Goal: Transaction & Acquisition: Purchase product/service

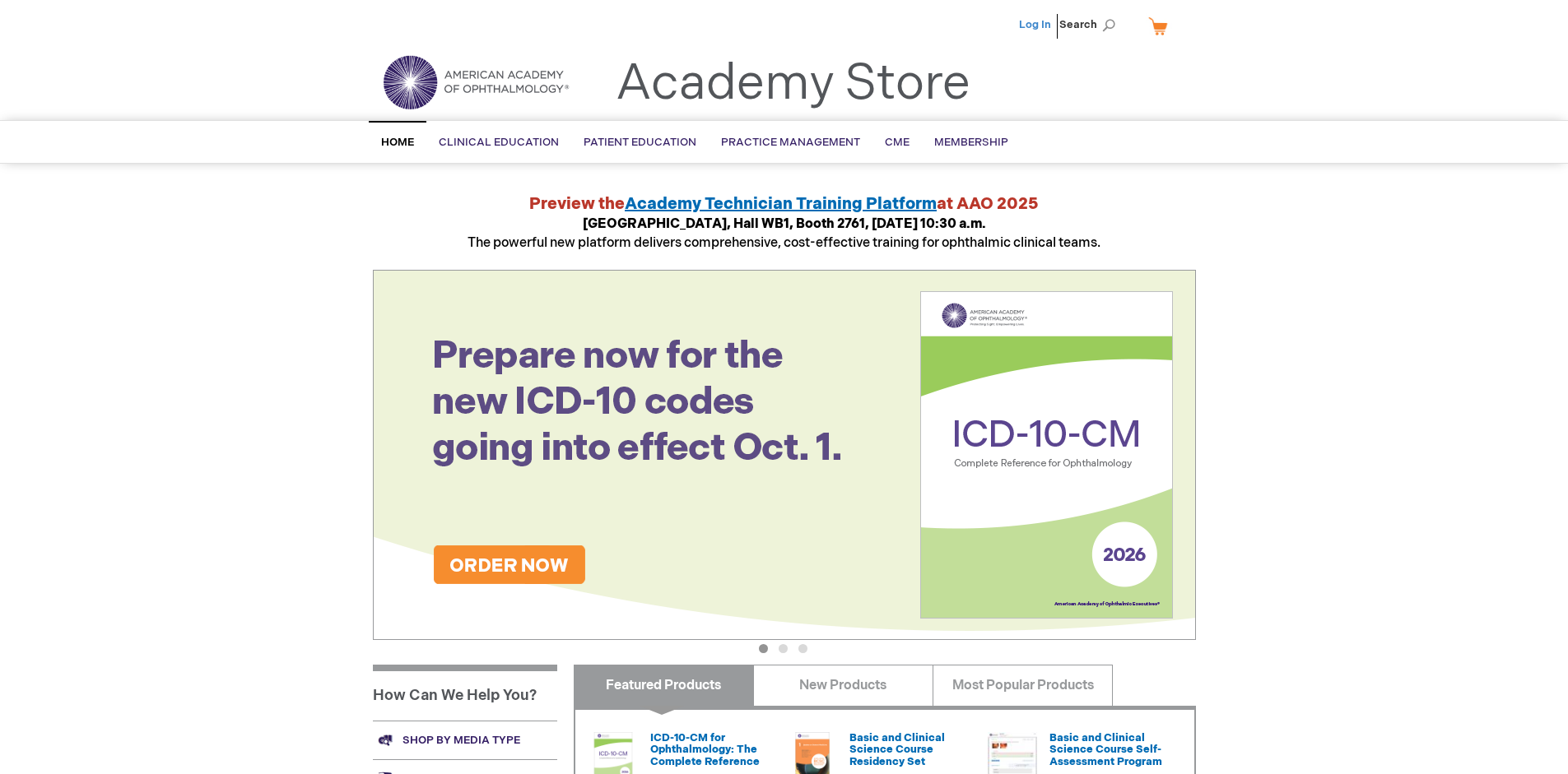
click at [1036, 25] on link "Log In" at bounding box center [1034, 24] width 32 height 13
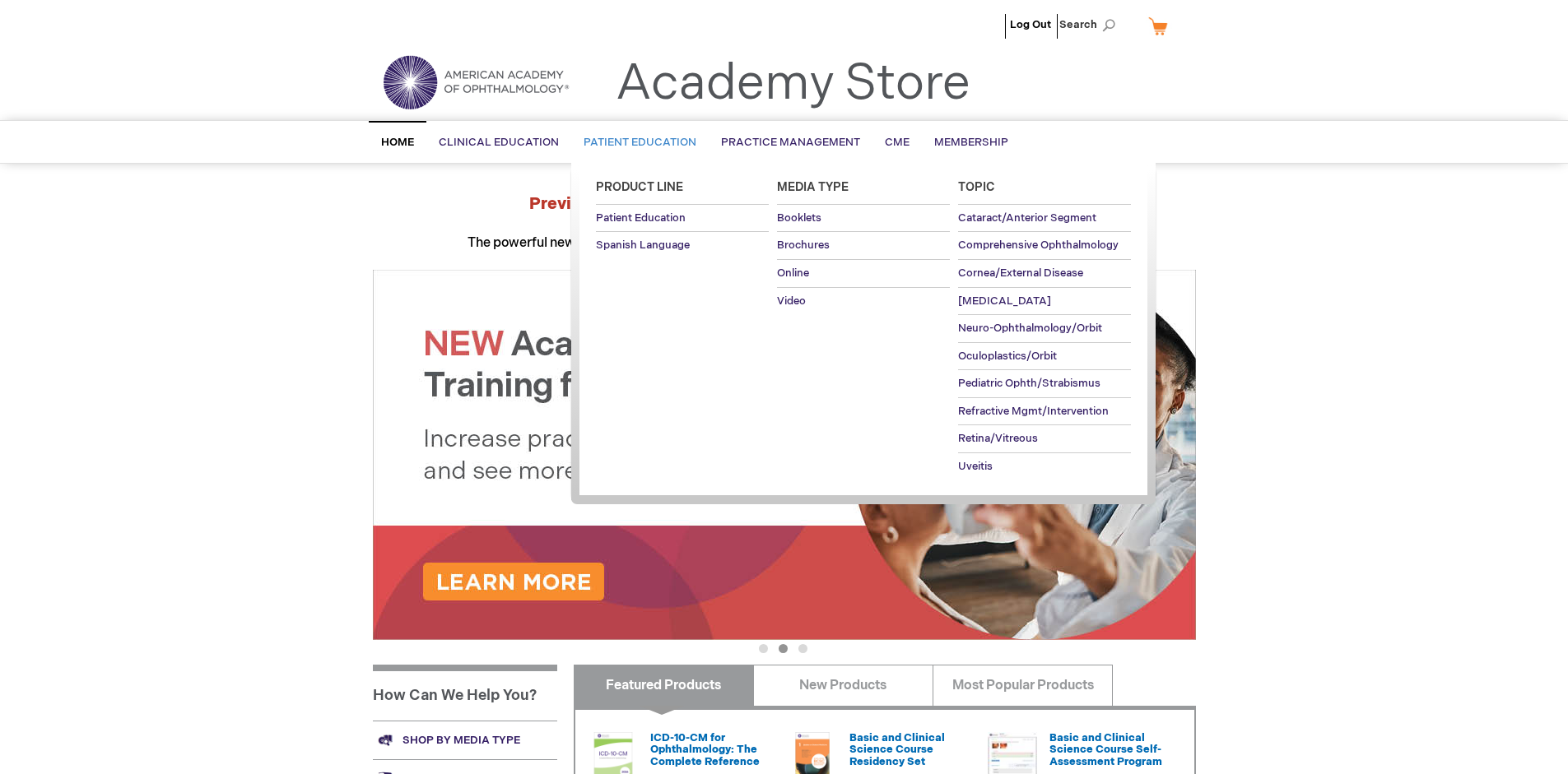
click at [635, 143] on span "Patient Education" at bounding box center [639, 142] width 112 height 13
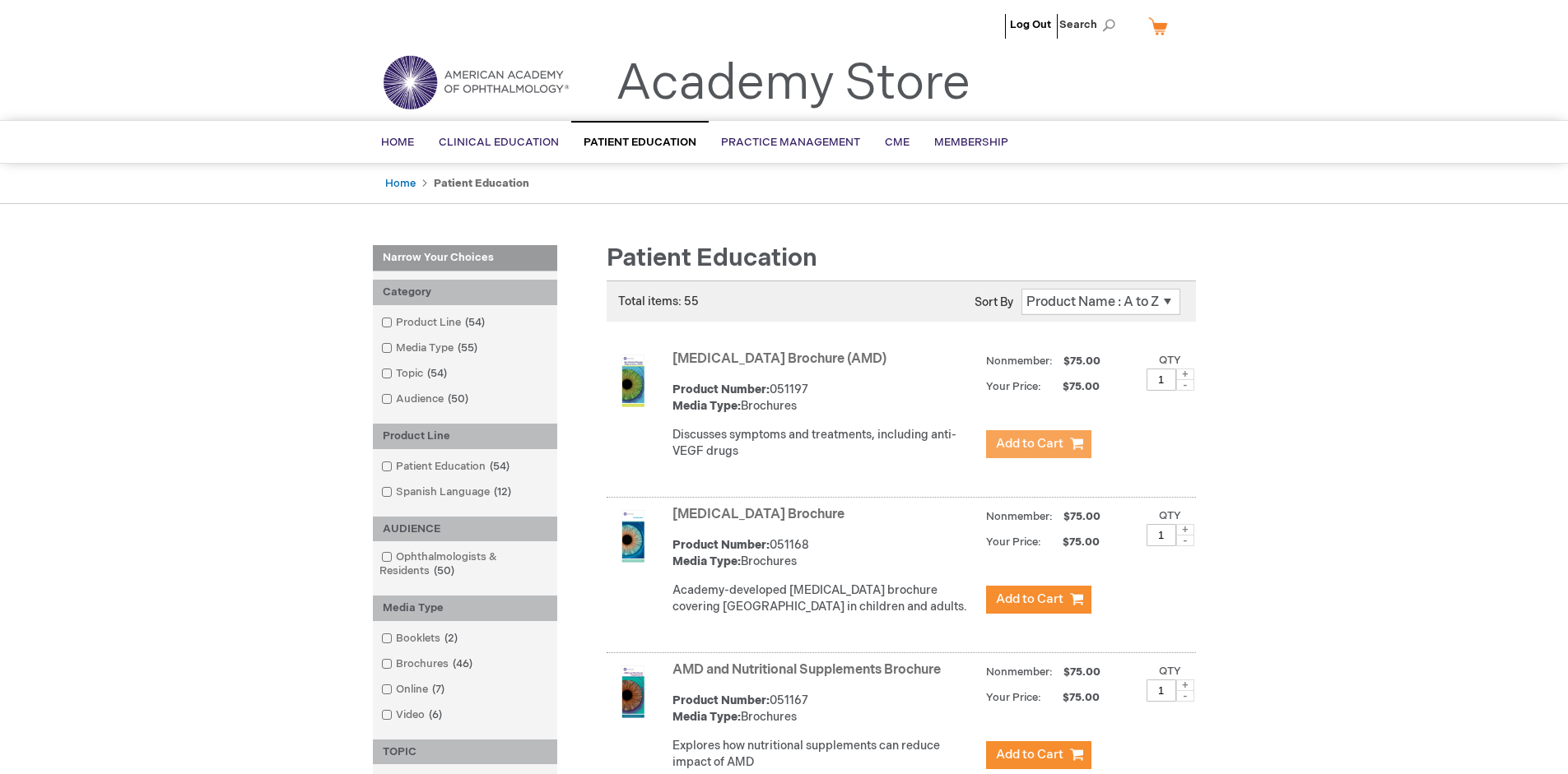
click at [1038, 444] on span "Add to Cart" at bounding box center [1030, 444] width 67 height 16
